Goal: Transaction & Acquisition: Purchase product/service

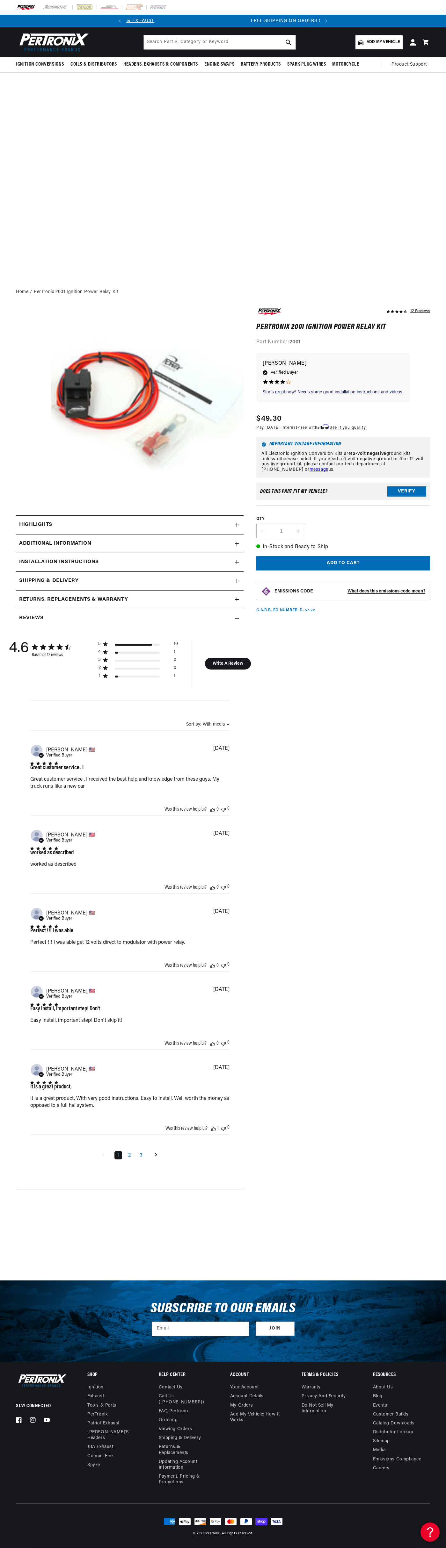
scroll to position [0, 193]
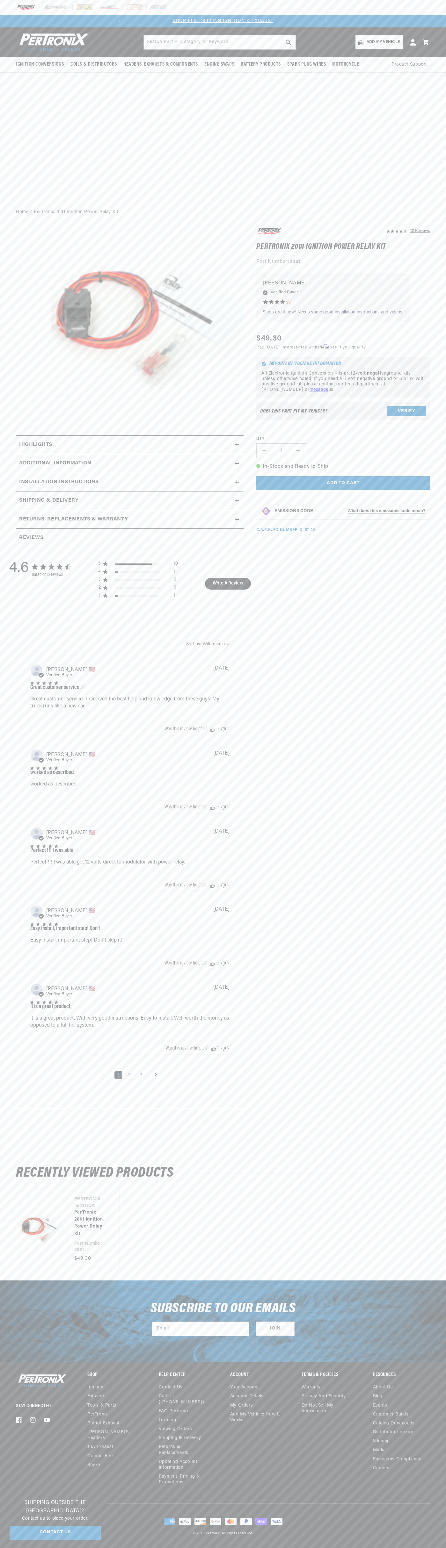
click at [231, 20] on link "SHOP BEST SELLING IGNITION & EXHAUST" at bounding box center [223, 20] width 101 height 5
click at [442, 1398] on div "Stay Connected Facebook Instagram YouTube Shop Ignition Exhaust" at bounding box center [223, 1438] width 446 height 131
click at [264, 1548] on html "Skip to content Your cart Your cart is empty Get the right parts the first time…" at bounding box center [223, 774] width 446 height 1548
click at [1, 336] on section "12 Reviews" at bounding box center [223, 669] width 446 height 899
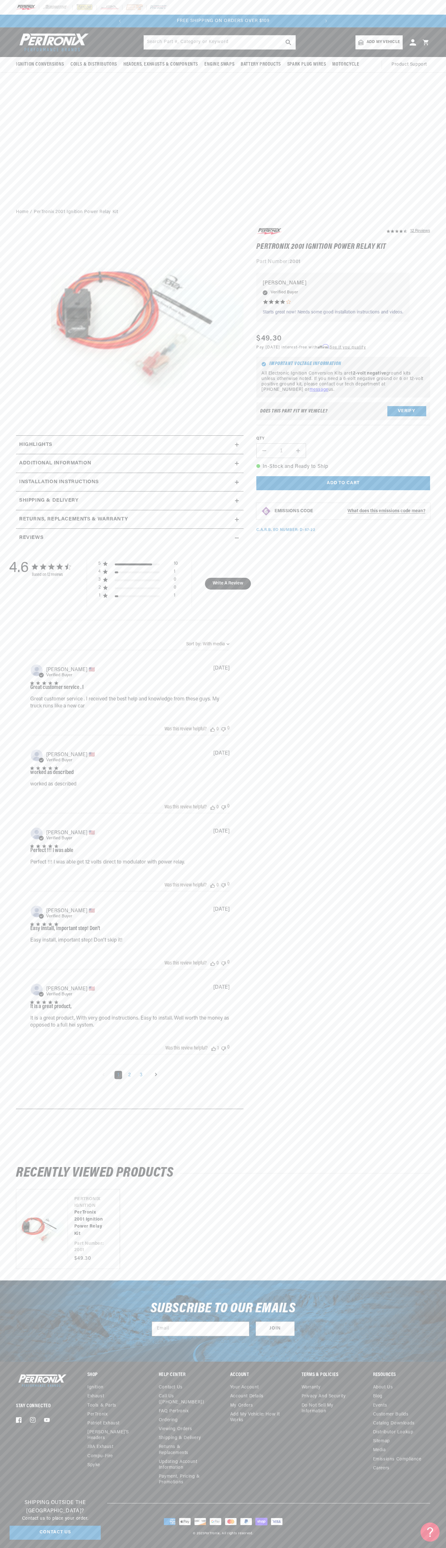
scroll to position [0, 193]
